Goal: Information Seeking & Learning: Find specific fact

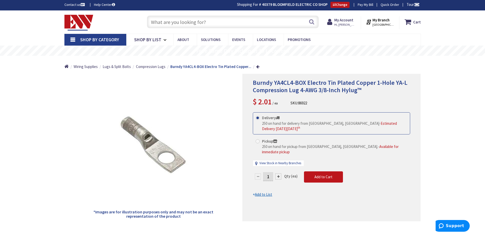
click at [223, 21] on input "text" at bounding box center [233, 22] width 172 height 13
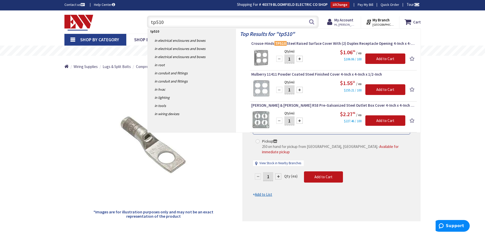
click at [68, 155] on div "*Images are for illustration purposes only and may not be an exact representati…" at bounding box center [153, 147] width 178 height 147
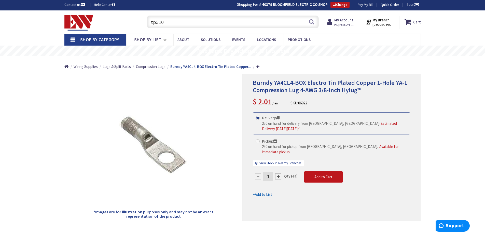
drag, startPoint x: 135, startPoint y: 27, endPoint x: 117, endPoint y: 30, distance: 18.5
click at [118, 30] on div "Toggle Nav tp510 tp510 Search Cart My Cart Close" at bounding box center [243, 21] width 364 height 17
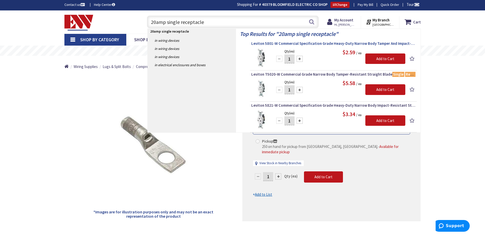
type input "20amp single receptacle"
click at [324, 44] on span "Leviton 5801-W Commercial Specification Grade Heavy-Duty Narrow Body Tamper And…" at bounding box center [333, 43] width 164 height 5
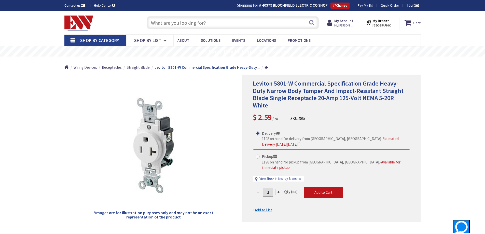
click at [188, 24] on input "text" at bounding box center [233, 22] width 172 height 13
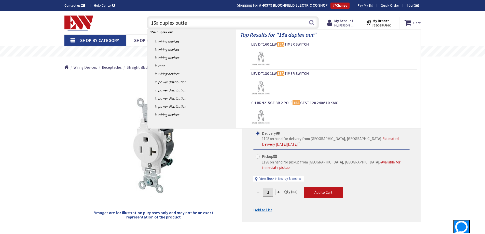
type input "15a duplex outlet"
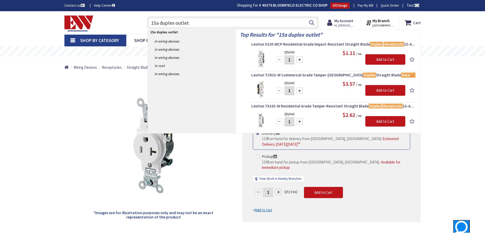
drag, startPoint x: 173, startPoint y: 23, endPoint x: 117, endPoint y: 23, distance: 56.0
click at [117, 23] on div "Toggle Nav 15a duplex outlet 15a duplex outlet Search Cart My Cart Close" at bounding box center [243, 22] width 364 height 17
